Goal: Check status: Check status

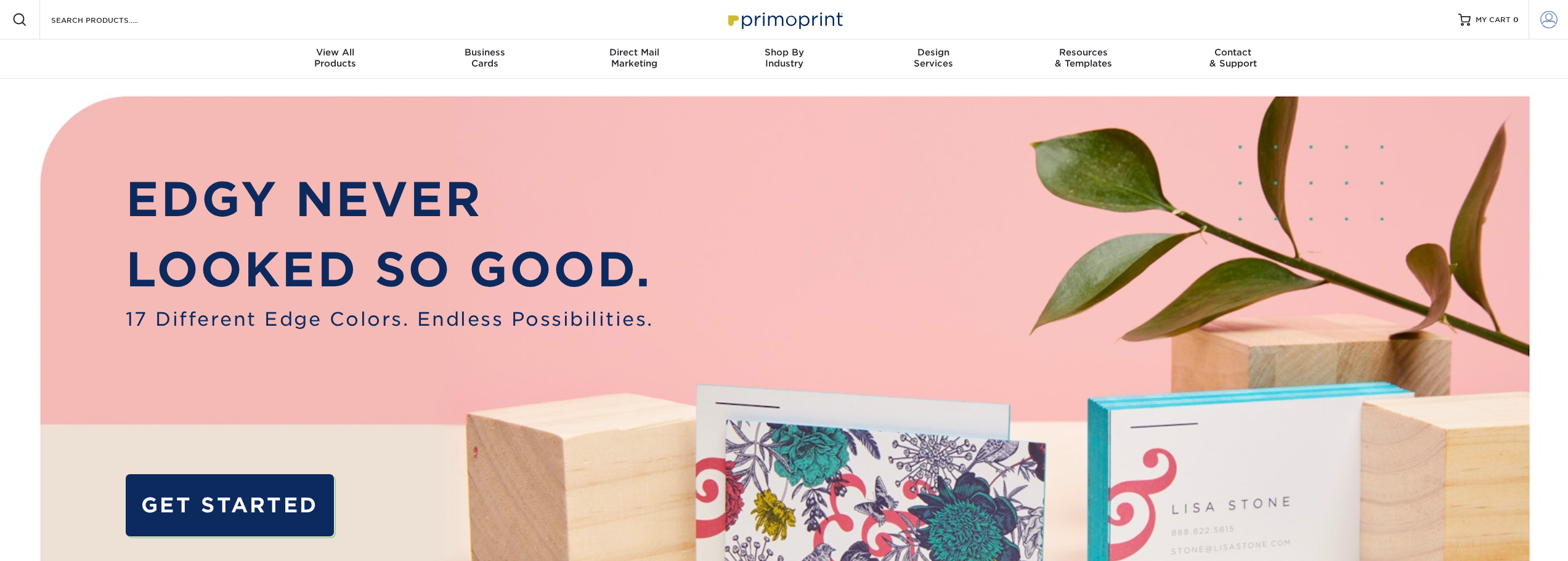
click at [1550, 22] on span at bounding box center [1549, 19] width 17 height 17
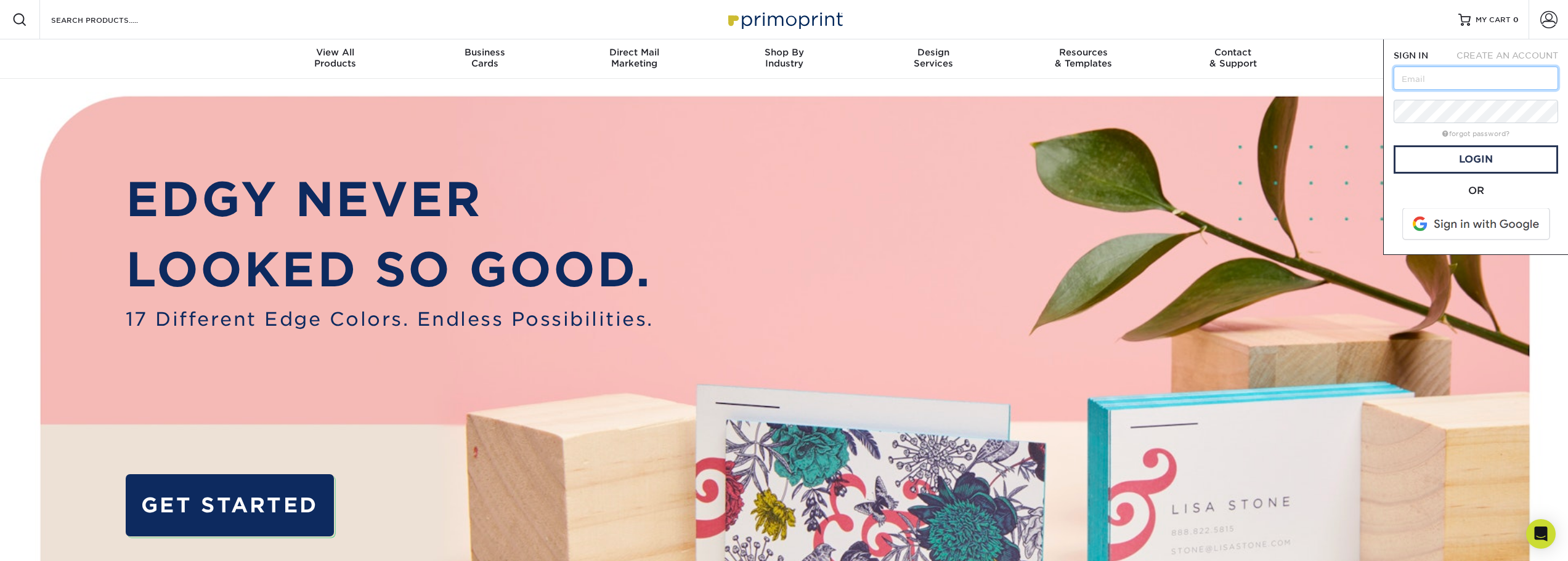
click at [1438, 86] on input "text" at bounding box center [1476, 78] width 165 height 23
type input "[EMAIL_ADDRESS][DOMAIN_NAME]"
click at [1415, 156] on link "Login" at bounding box center [1476, 159] width 165 height 28
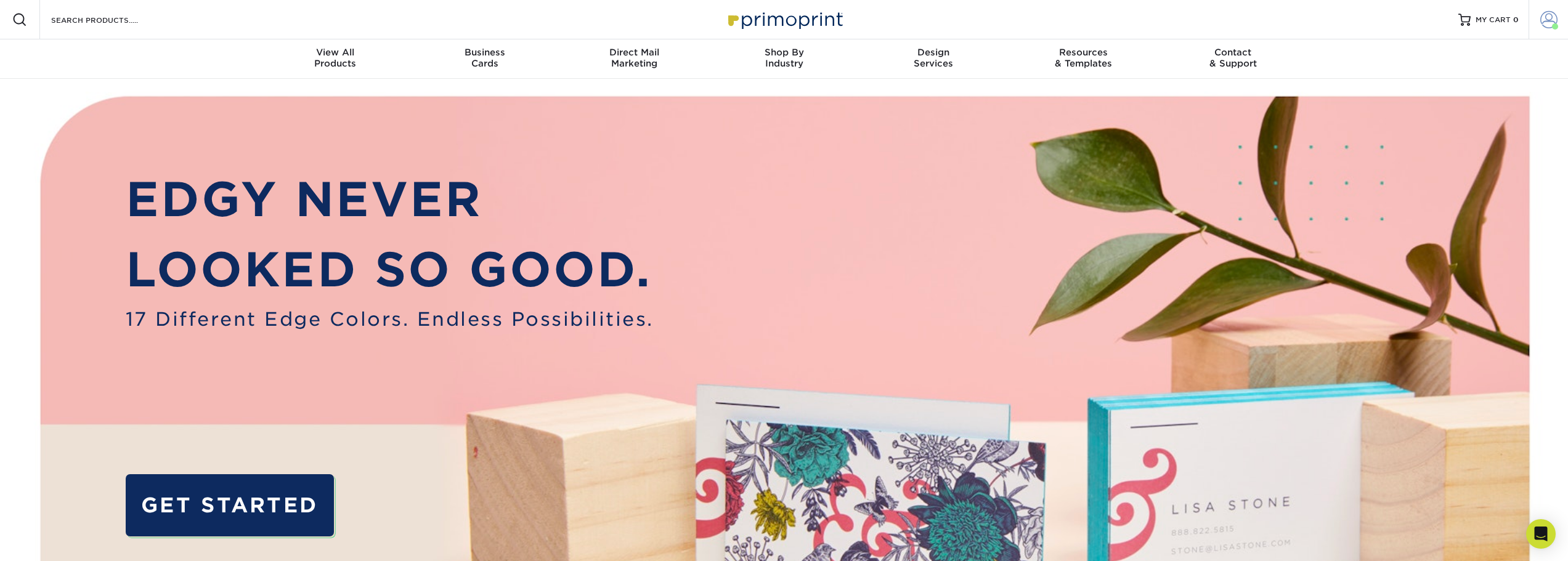
click at [1554, 22] on span at bounding box center [1549, 19] width 17 height 17
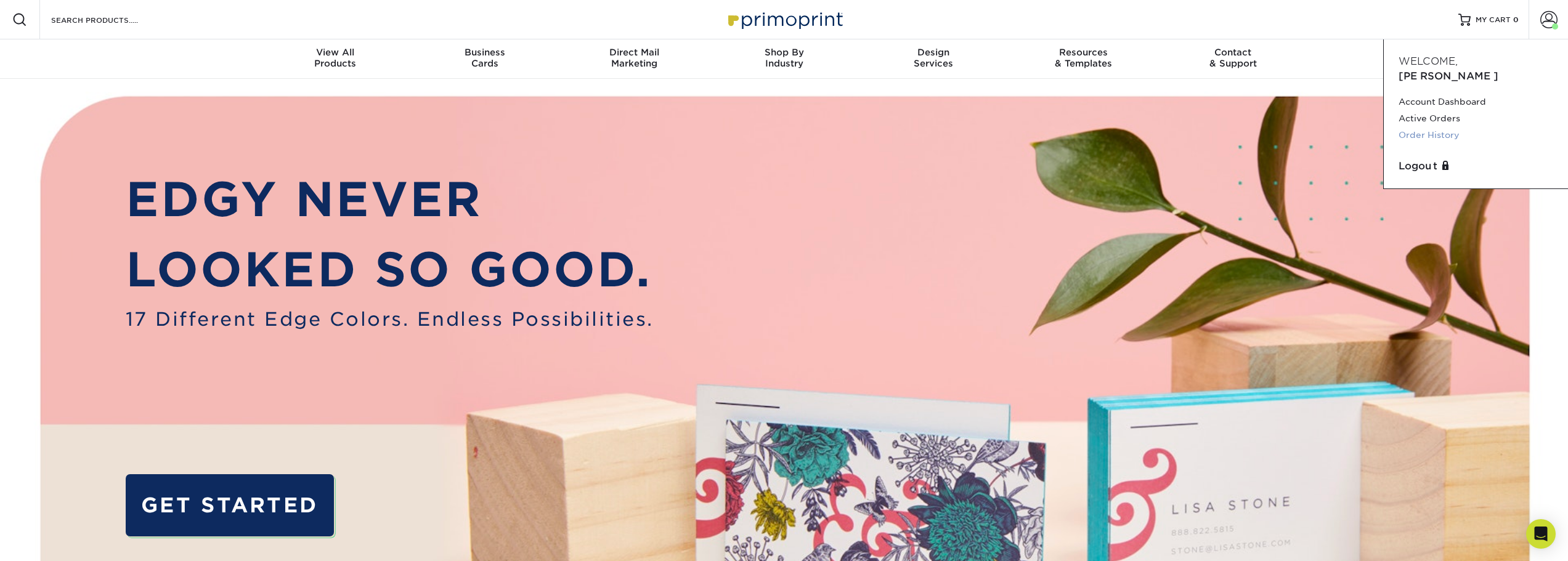
click at [1433, 127] on link "Order History" at bounding box center [1475, 135] width 155 height 16
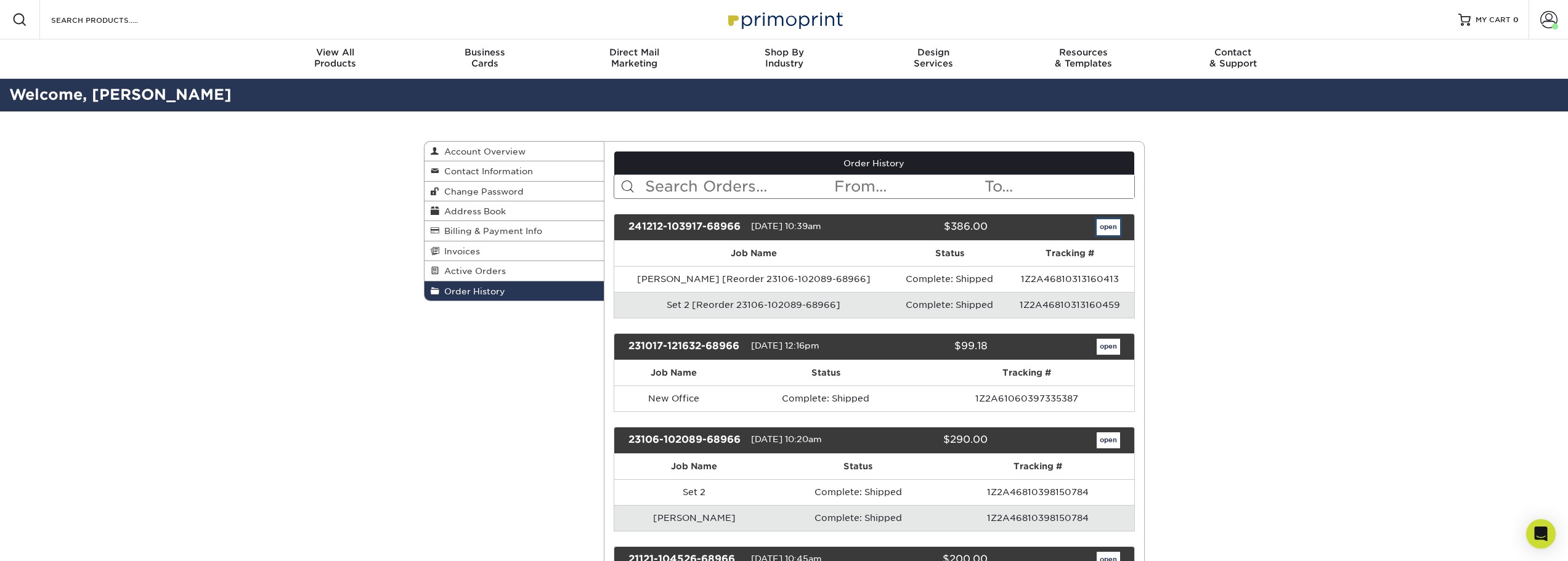
click at [1105, 231] on link "open" at bounding box center [1108, 227] width 23 height 16
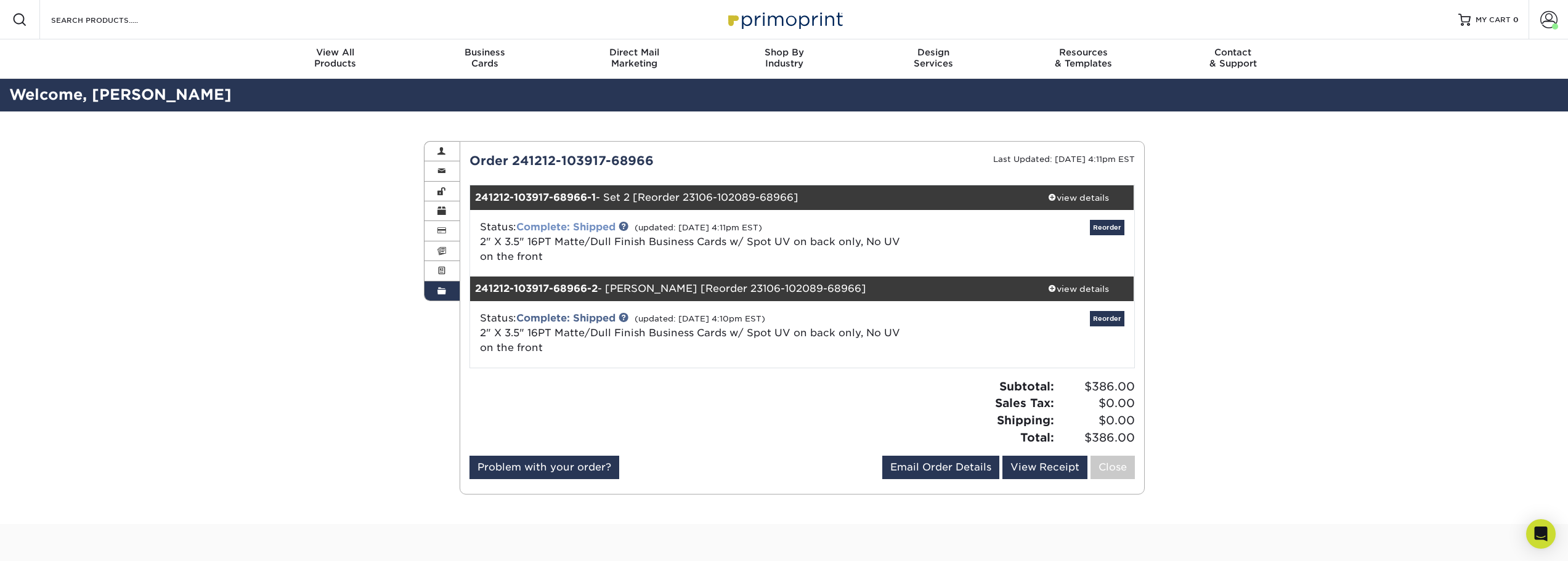
click at [613, 226] on link "Complete: Shipped" at bounding box center [566, 227] width 100 height 12
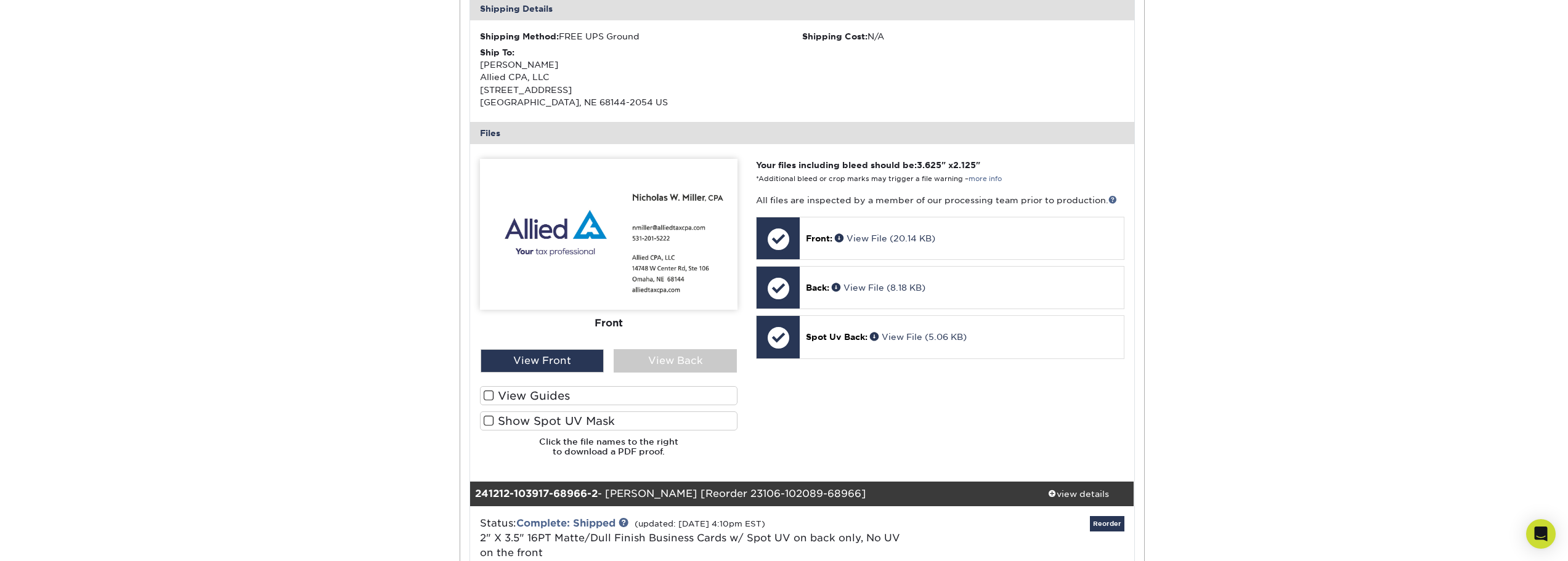
scroll to position [431, 0]
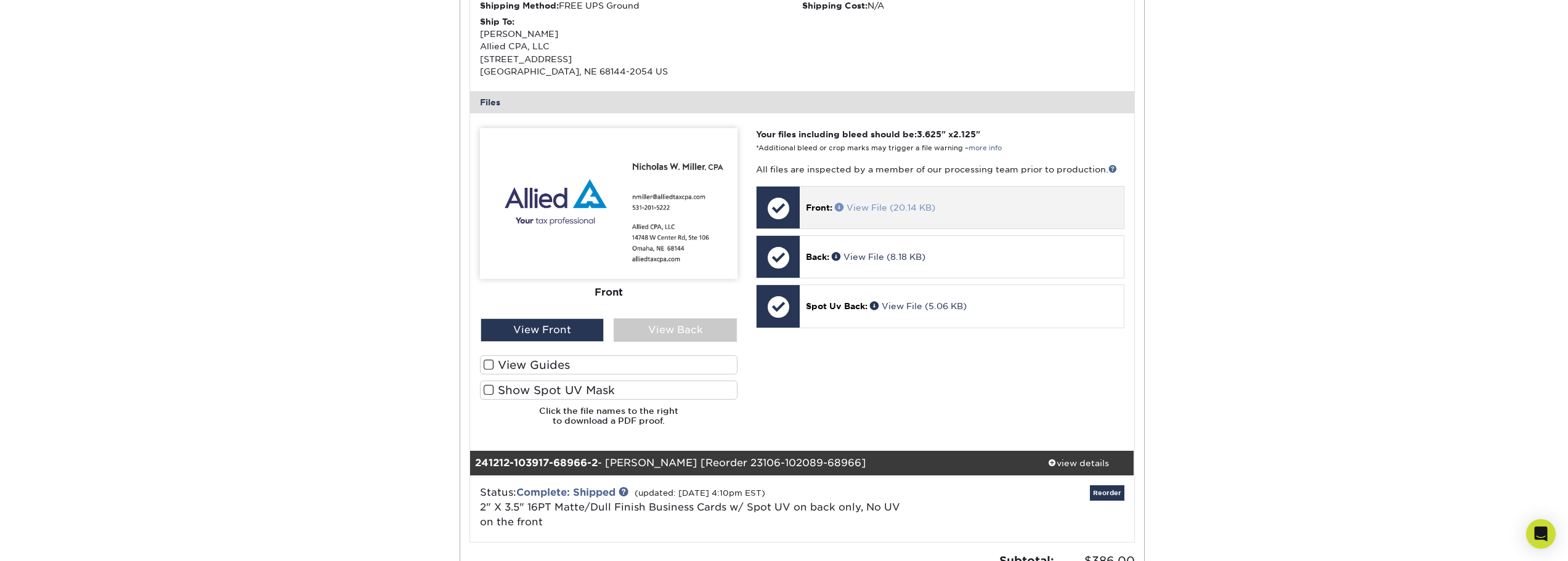
click at [887, 207] on link "View File (20.14 KB)" at bounding box center [885, 207] width 100 height 10
